Goal: Task Accomplishment & Management: Complete application form

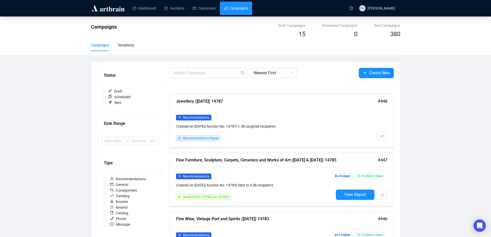
click at [385, 138] on button "button" at bounding box center [382, 136] width 10 height 10
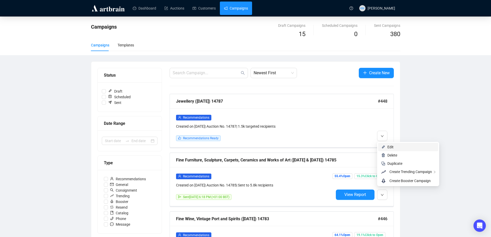
click at [387, 144] on li "Edit" at bounding box center [408, 147] width 60 height 8
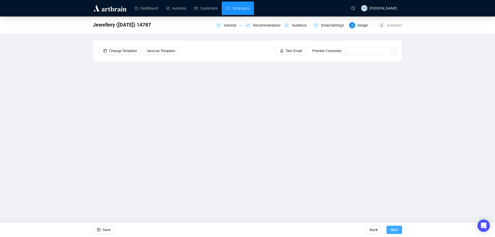
click at [393, 229] on span "Next" at bounding box center [394, 230] width 7 height 14
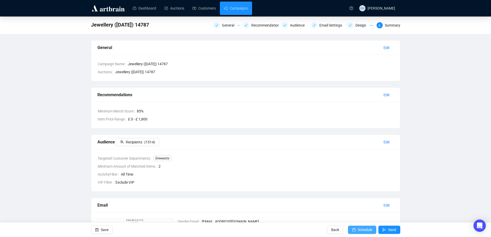
click at [362, 229] on span "Schedule" at bounding box center [365, 230] width 14 height 14
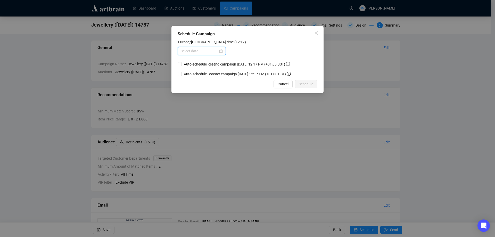
click at [207, 51] on input at bounding box center [199, 51] width 37 height 6
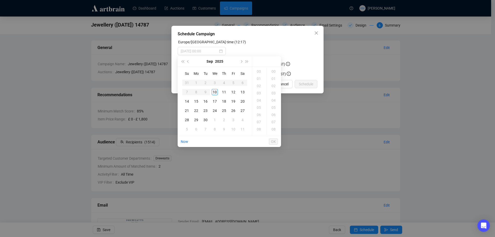
click at [216, 93] on div "10" at bounding box center [215, 92] width 6 height 6
click at [262, 115] on div "18" at bounding box center [259, 114] width 12 height 7
click at [273, 86] on div "18" at bounding box center [274, 86] width 12 height 7
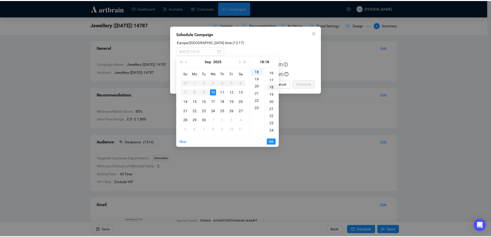
scroll to position [130, 0]
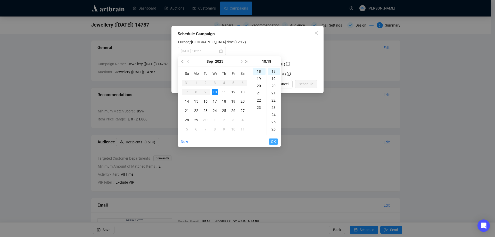
type input "[DATE] 18:18"
click at [275, 140] on span "OK" at bounding box center [273, 142] width 5 height 10
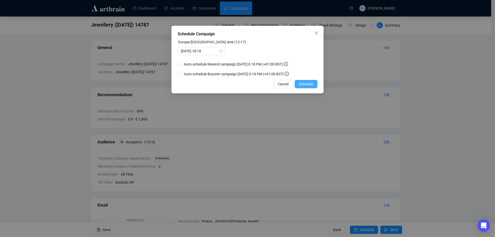
click at [312, 84] on span "Schedule" at bounding box center [306, 84] width 14 height 6
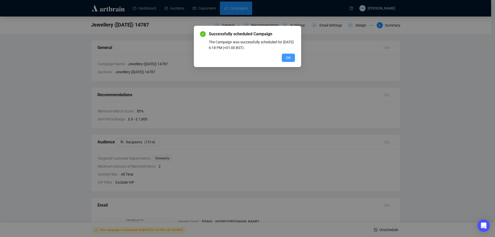
click at [290, 59] on span "OK" at bounding box center [288, 58] width 5 height 6
